Goal: Task Accomplishment & Management: Manage account settings

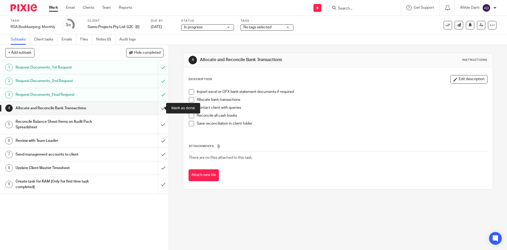
click at [158, 110] on input "submit" at bounding box center [84, 107] width 169 height 13
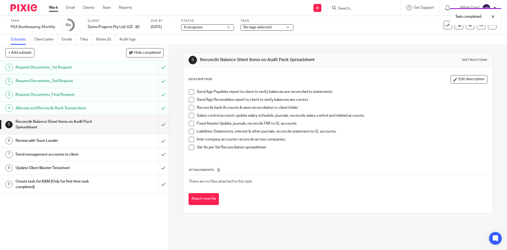
click at [55, 10] on link "Work" at bounding box center [53, 7] width 9 height 5
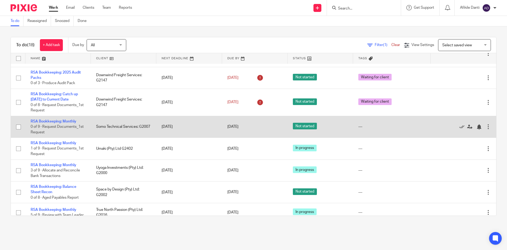
scroll to position [79, 0]
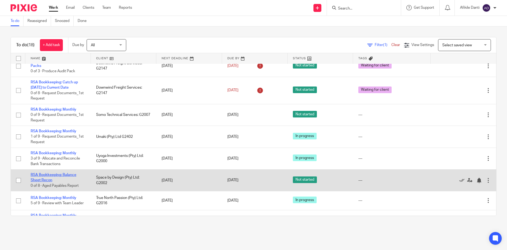
click at [56, 173] on link "RSA Bookkeeping: Balance Sheet Recon" at bounding box center [54, 177] width 46 height 9
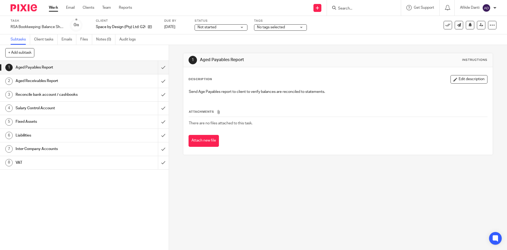
click at [55, 8] on link "Work" at bounding box center [53, 7] width 9 height 5
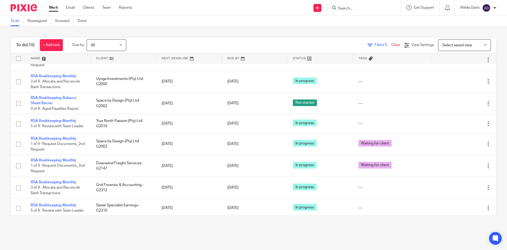
scroll to position [156, 0]
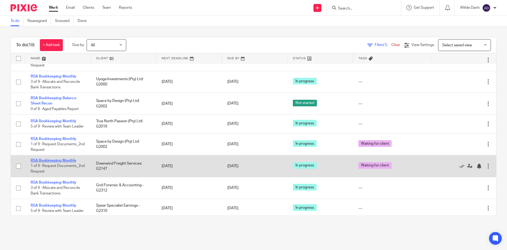
click at [71, 162] on link "RSA Bookkeeping: Monthly" at bounding box center [54, 161] width 46 height 4
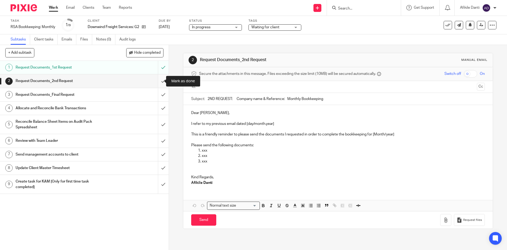
click at [157, 84] on input "submit" at bounding box center [84, 80] width 169 height 13
click at [53, 10] on link "Work" at bounding box center [53, 7] width 9 height 5
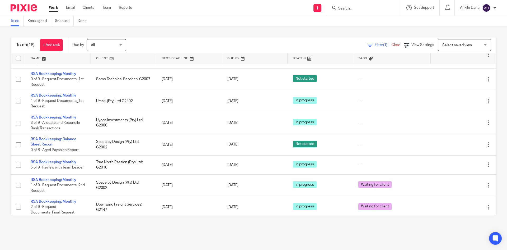
scroll to position [106, 0]
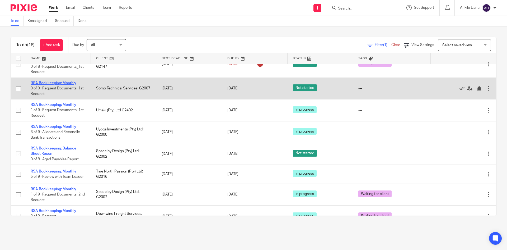
click at [63, 83] on link "RSA Bookkeeping: Monthly" at bounding box center [54, 83] width 46 height 4
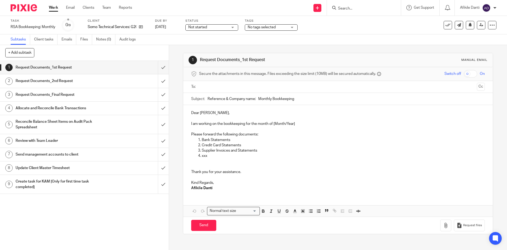
click at [202, 27] on span "Not started" at bounding box center [197, 27] width 19 height 4
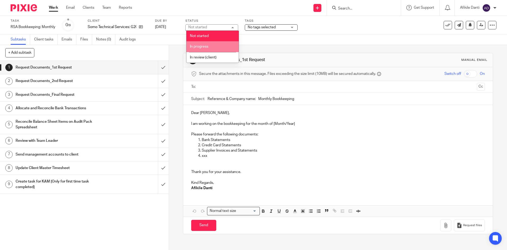
click at [211, 48] on li "In progress" at bounding box center [213, 46] width 52 height 11
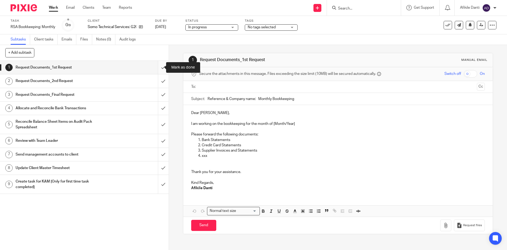
click at [156, 71] on input "submit" at bounding box center [84, 67] width 169 height 13
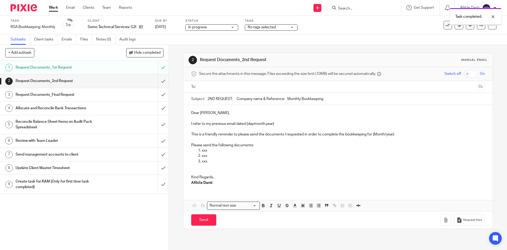
click at [158, 81] on input "submit" at bounding box center [84, 80] width 169 height 13
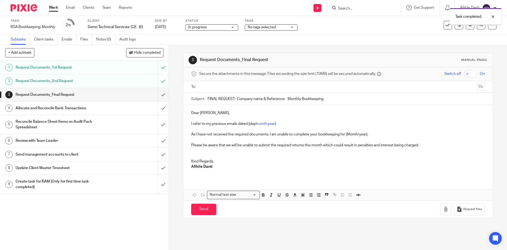
click at [159, 95] on input "submit" at bounding box center [84, 94] width 169 height 13
